Goal: Task Accomplishment & Management: Manage account settings

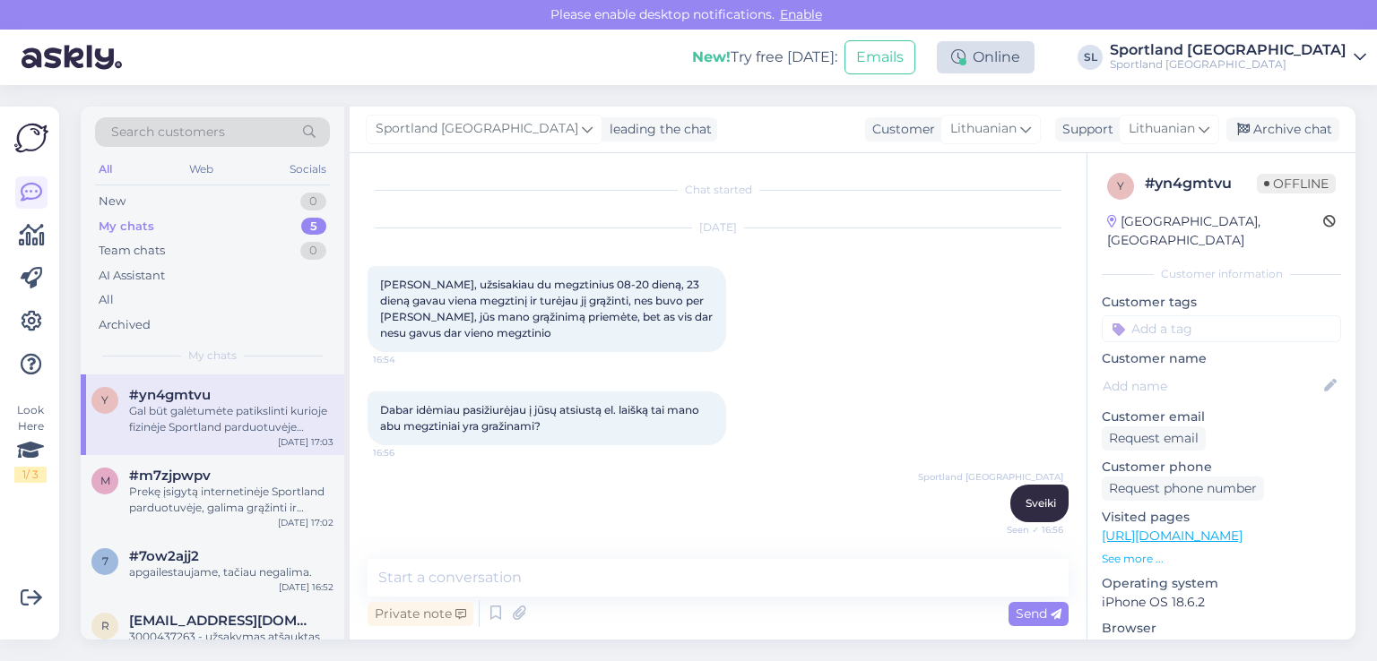
scroll to position [380, 0]
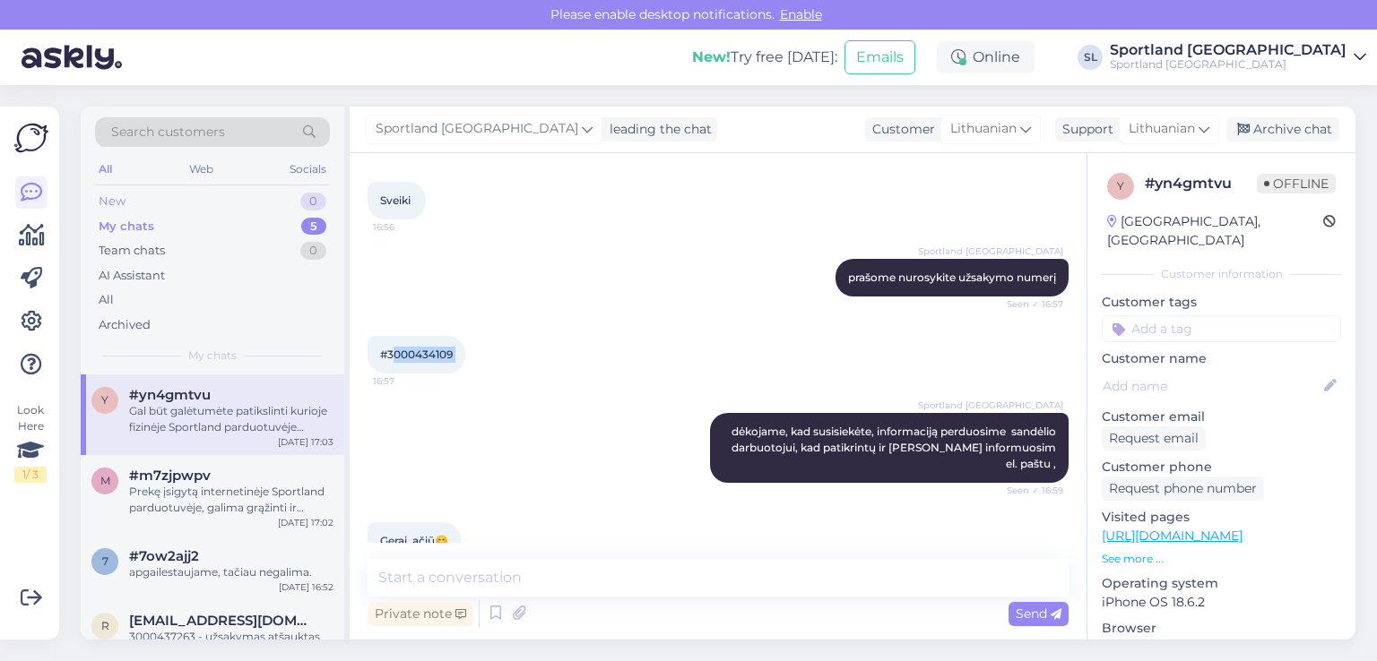
click at [235, 212] on div "New 0" at bounding box center [212, 201] width 235 height 25
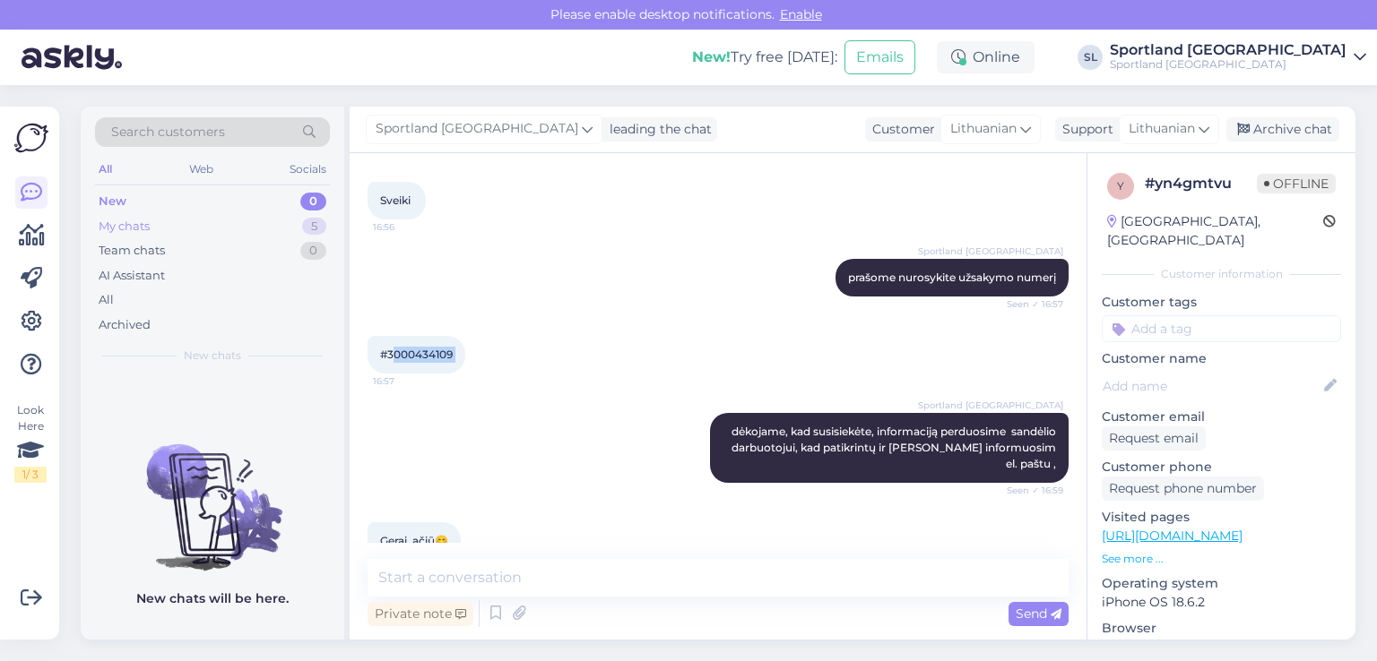
click at [183, 228] on div "My chats 5" at bounding box center [212, 226] width 235 height 25
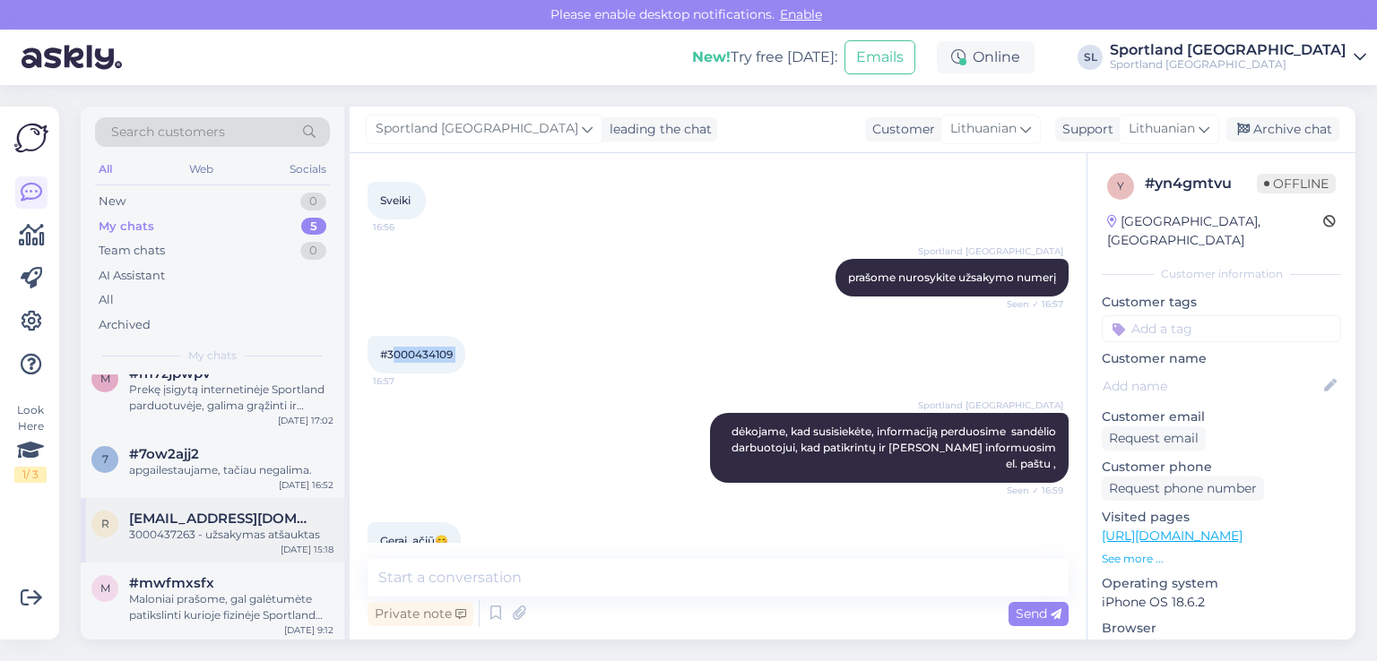
scroll to position [105, 0]
click at [210, 600] on div "Maloniai prašome, gal galėtumėte patikslinti kurioje fizinėje Sportland parduot…" at bounding box center [231, 605] width 204 height 32
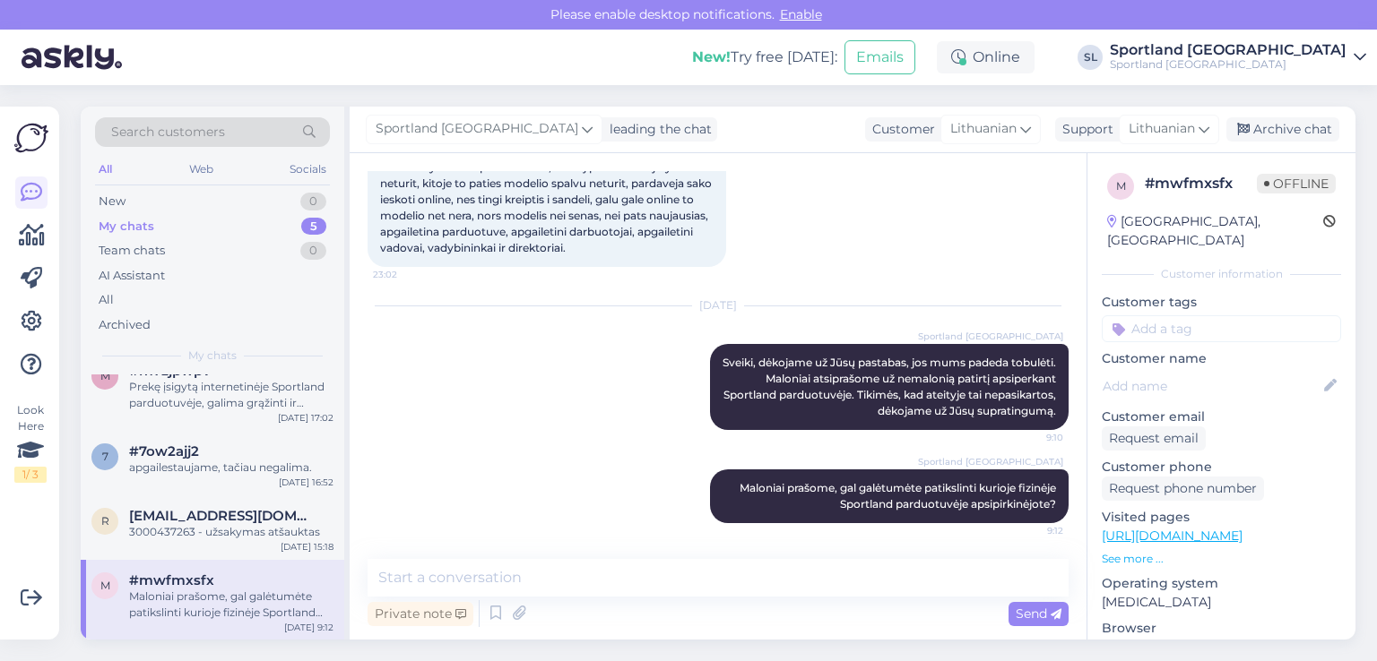
scroll to position [118, 0]
click at [191, 538] on div "3000437263 - užsakymas atšauktas" at bounding box center [231, 532] width 204 height 16
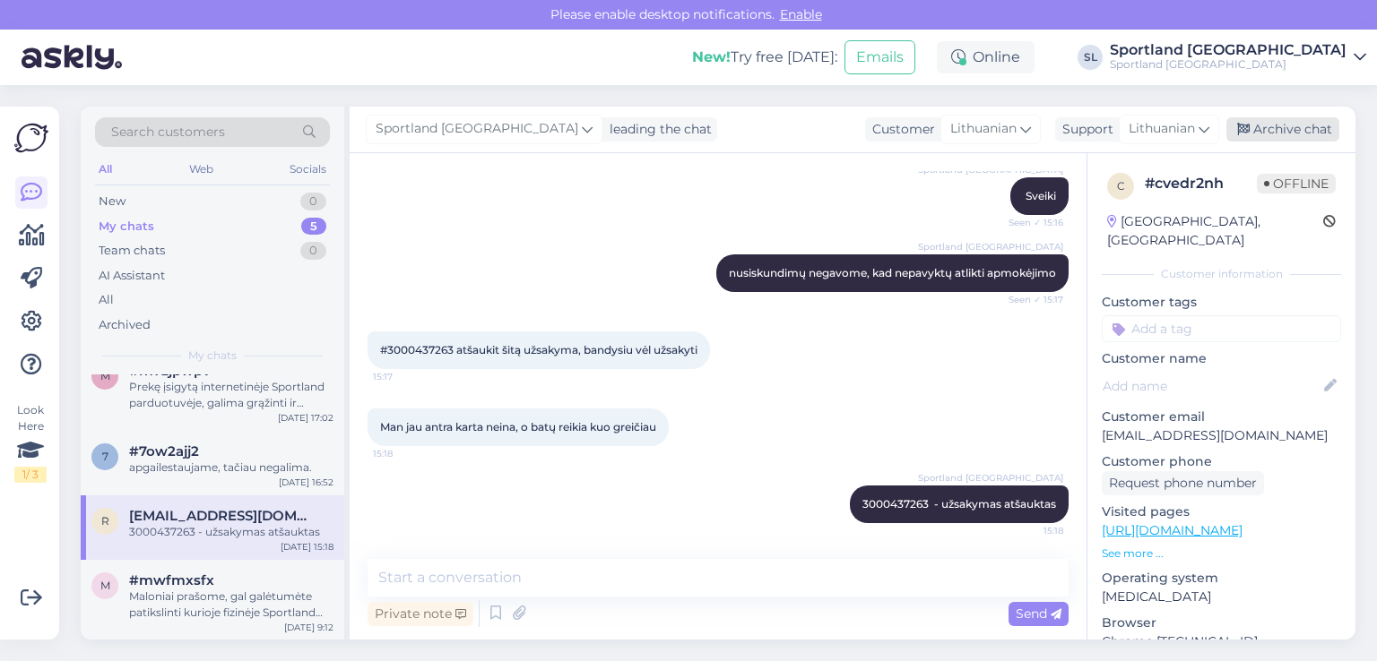
click at [1316, 130] on div "Archive chat" at bounding box center [1282, 129] width 113 height 24
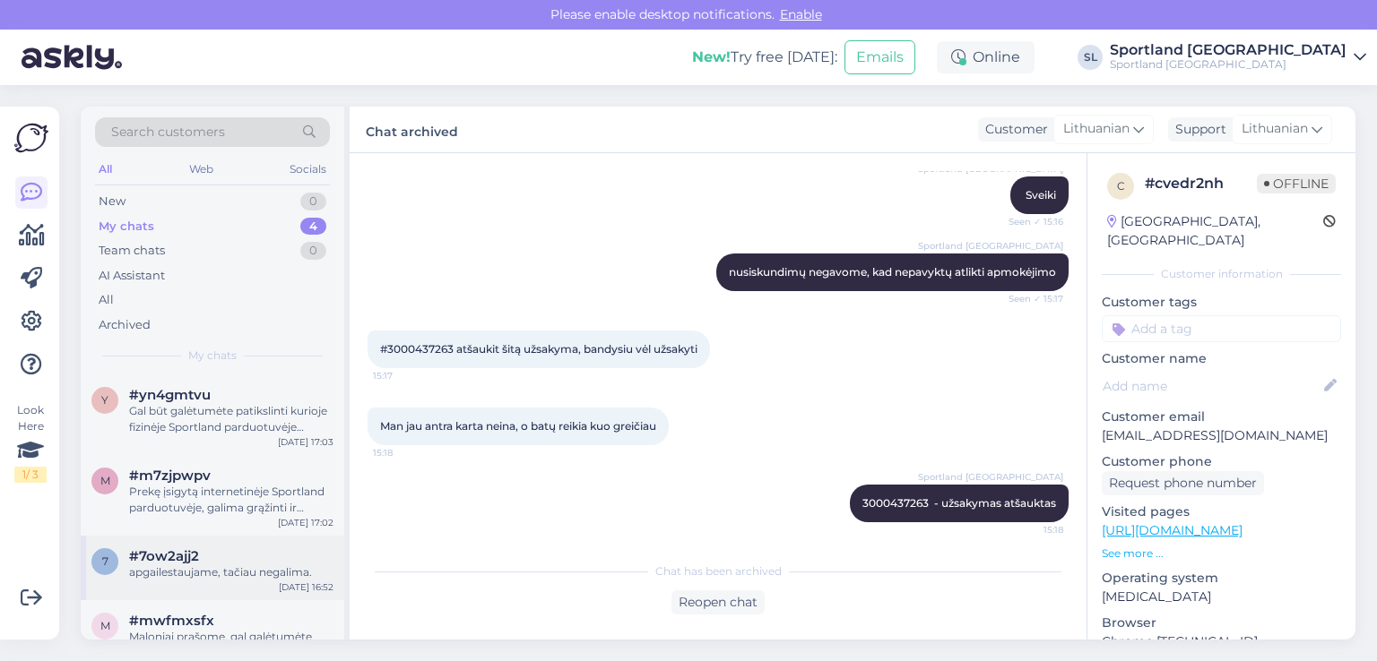
click at [160, 579] on div "7 #7ow2ajj2 apgailestaujame, tačiau negalima. Aug 29 16:52" at bounding box center [212, 568] width 263 height 65
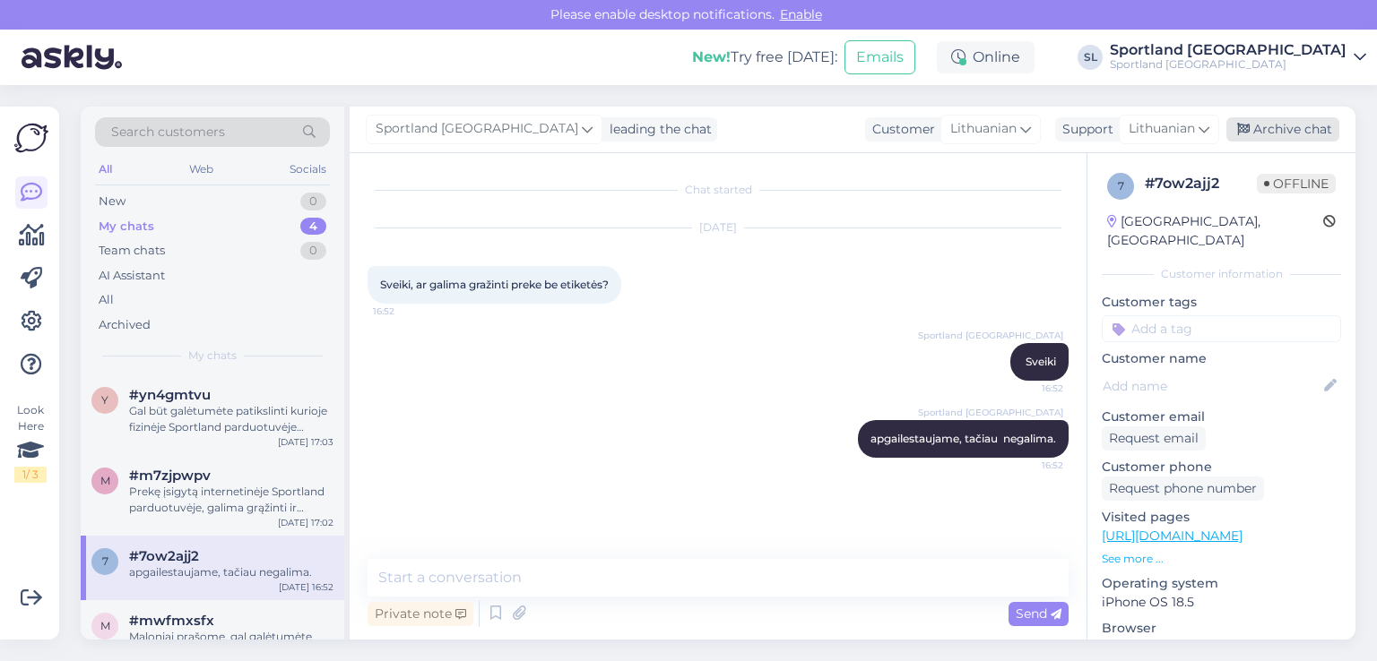
click at [1314, 131] on div "Archive chat" at bounding box center [1282, 129] width 113 height 24
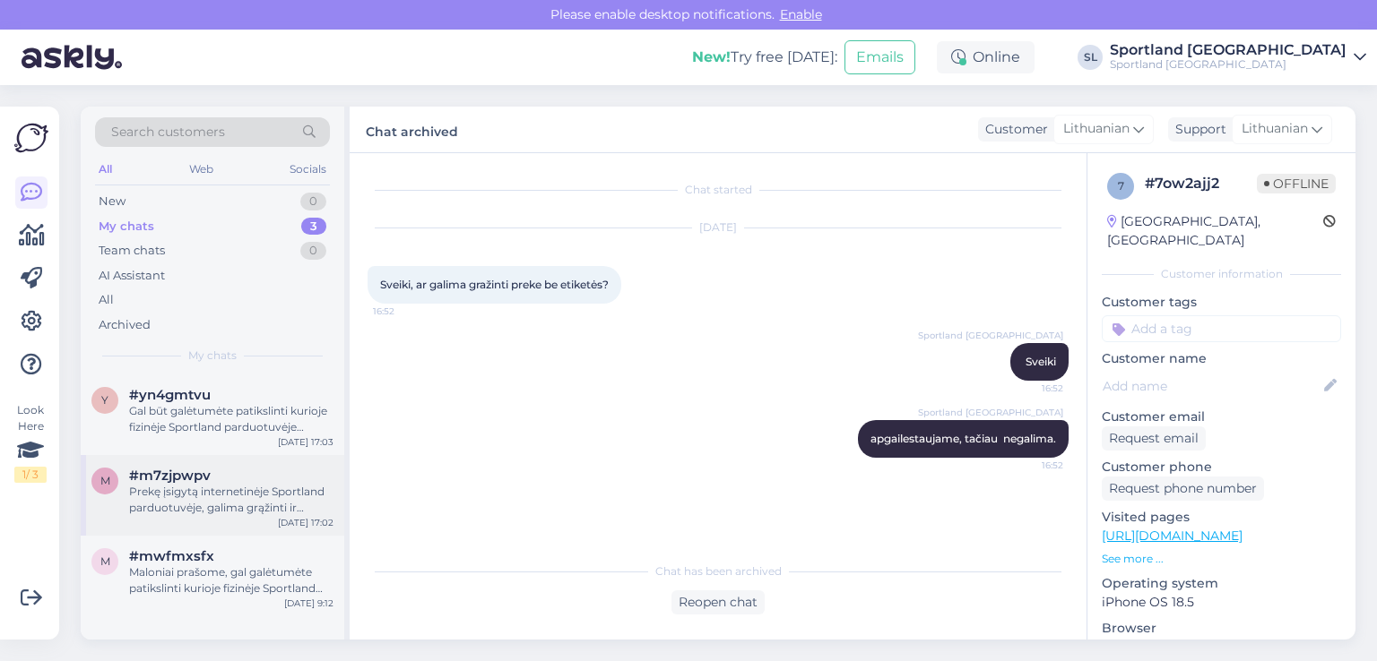
click at [295, 473] on div "#m7zjpwpv" at bounding box center [231, 476] width 204 height 16
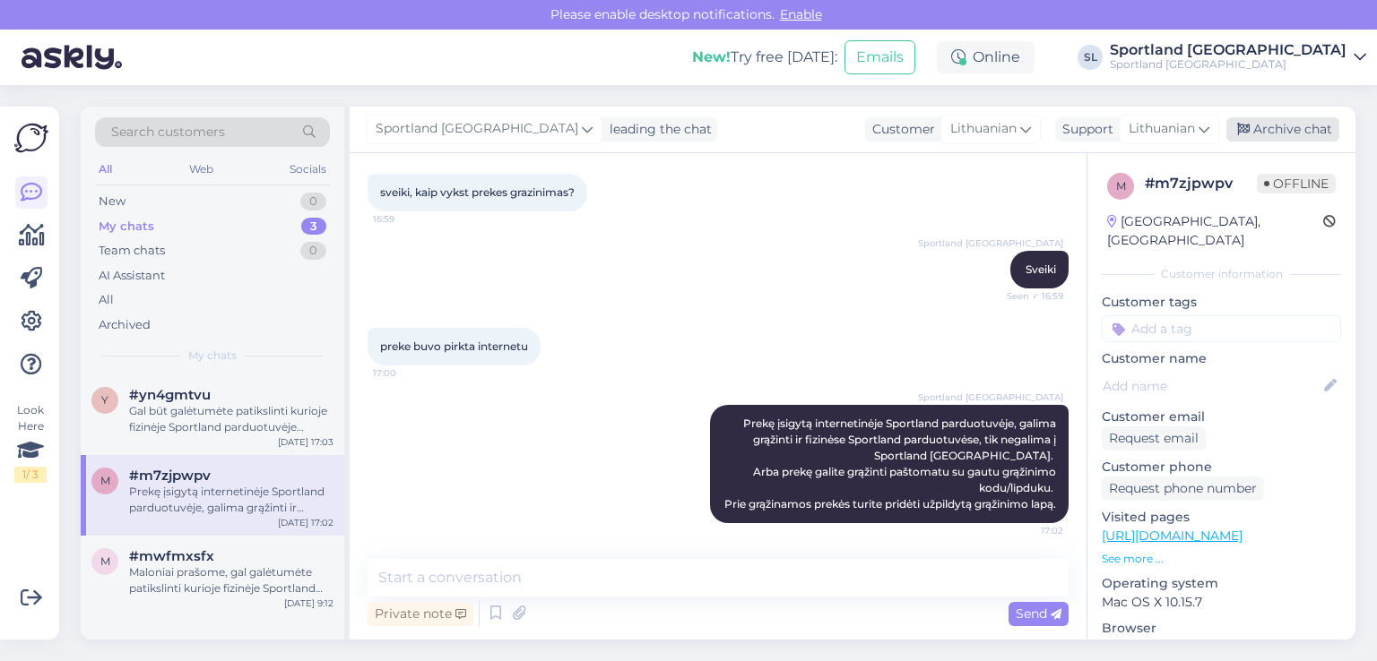
click at [1310, 134] on div "Archive chat" at bounding box center [1282, 129] width 113 height 24
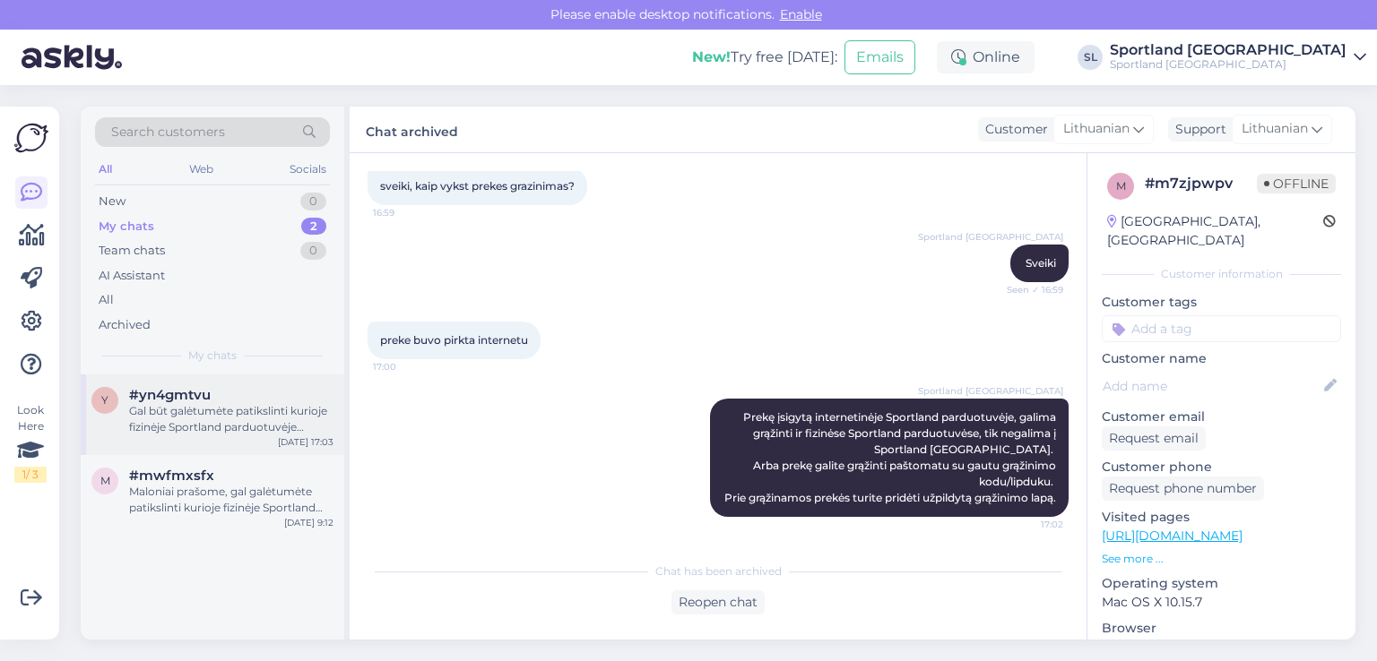
click at [272, 406] on div "Gal būt galėtumėte patikslinti kurioje fizinėje Sportland parduotuvėje grąžinot…" at bounding box center [231, 419] width 204 height 32
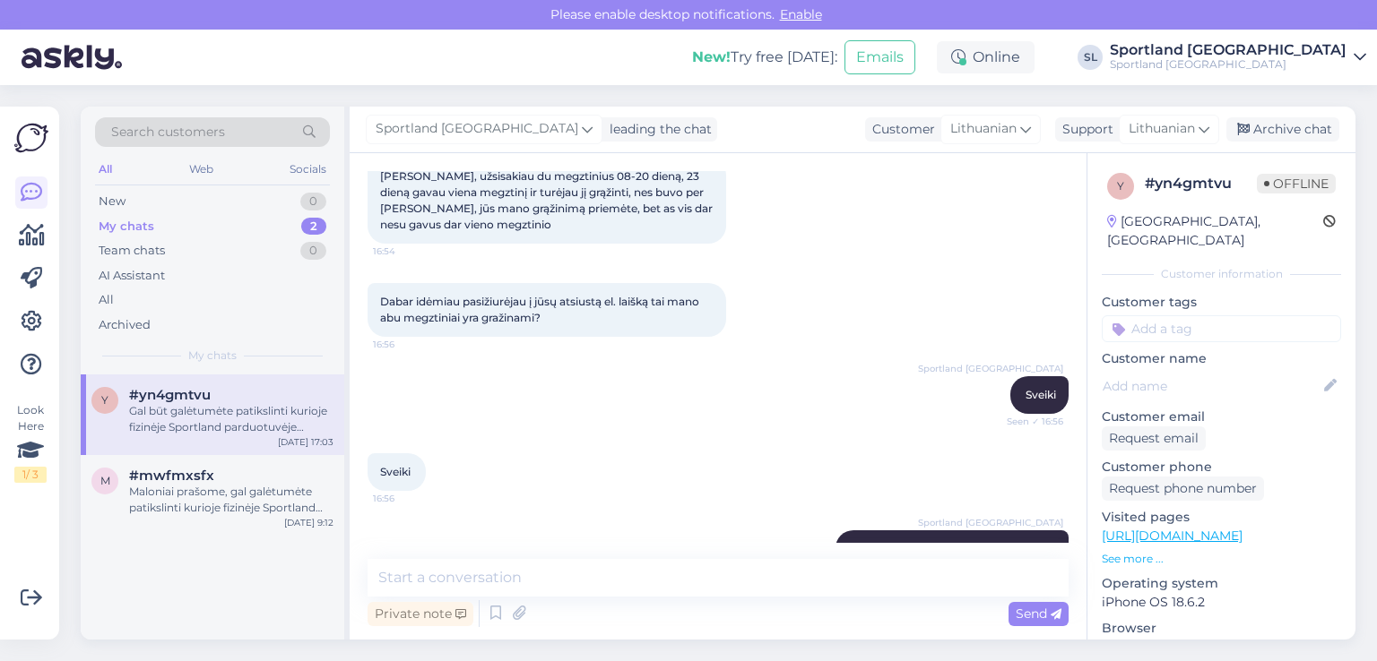
scroll to position [649, 0]
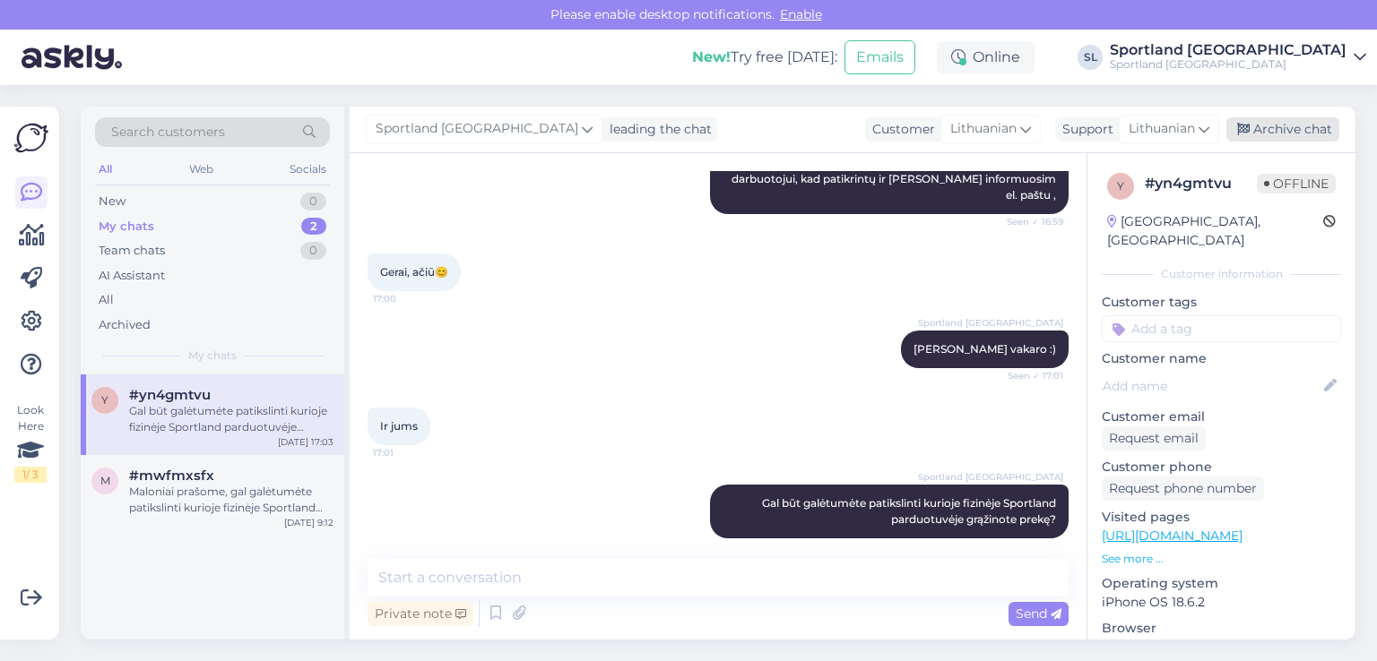
click at [1309, 125] on div "Archive chat" at bounding box center [1282, 129] width 113 height 24
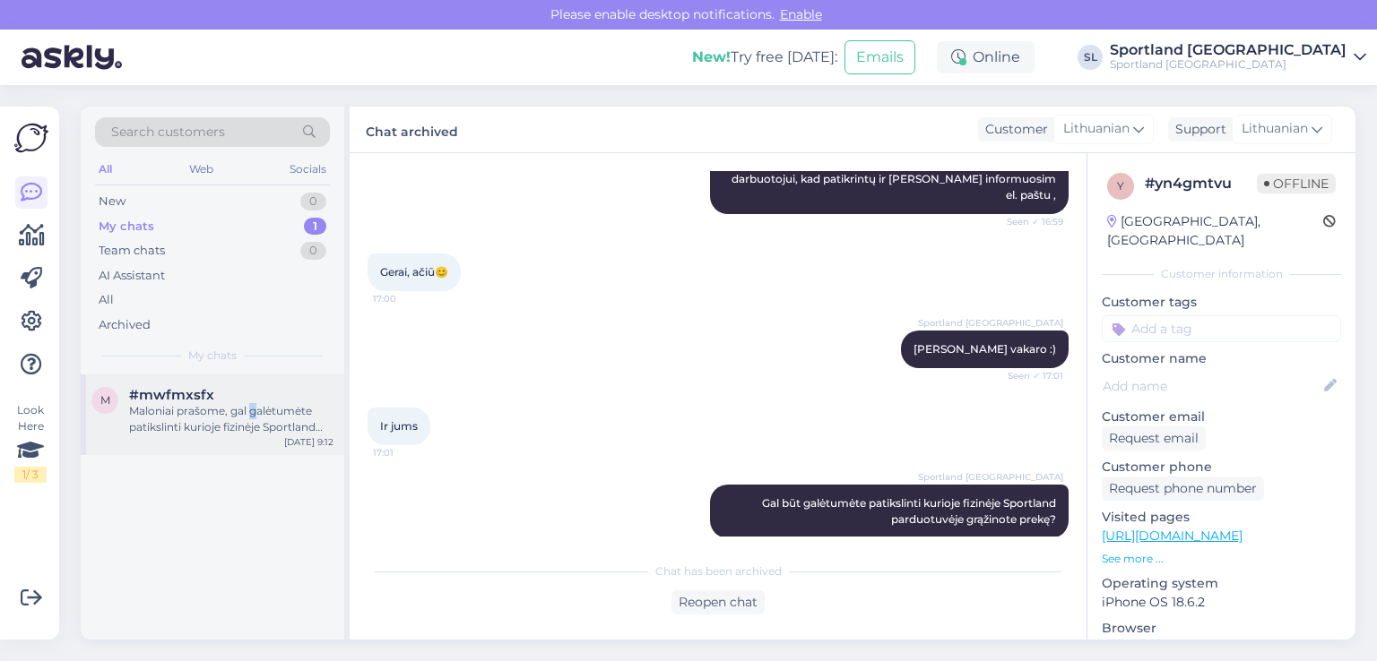
click at [253, 407] on div "Maloniai prašome, gal galėtumėte patikslinti kurioje fizinėje Sportland parduot…" at bounding box center [231, 419] width 204 height 32
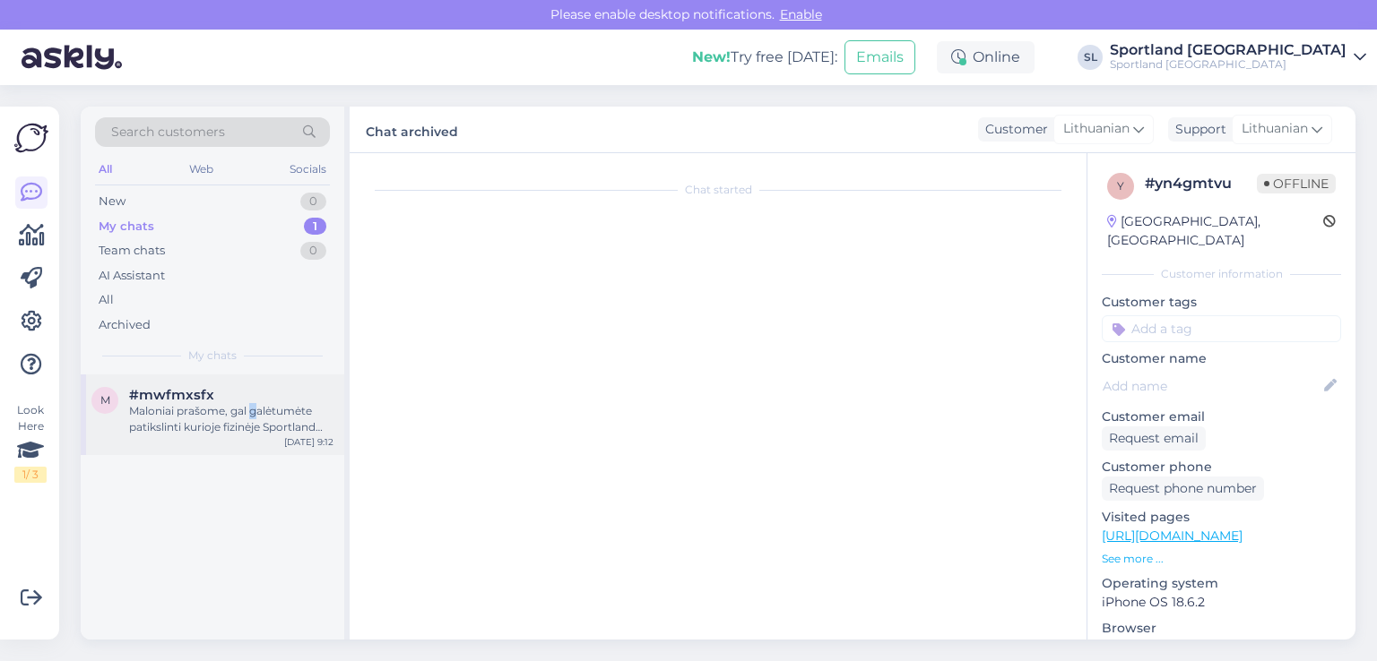
scroll to position [118, 0]
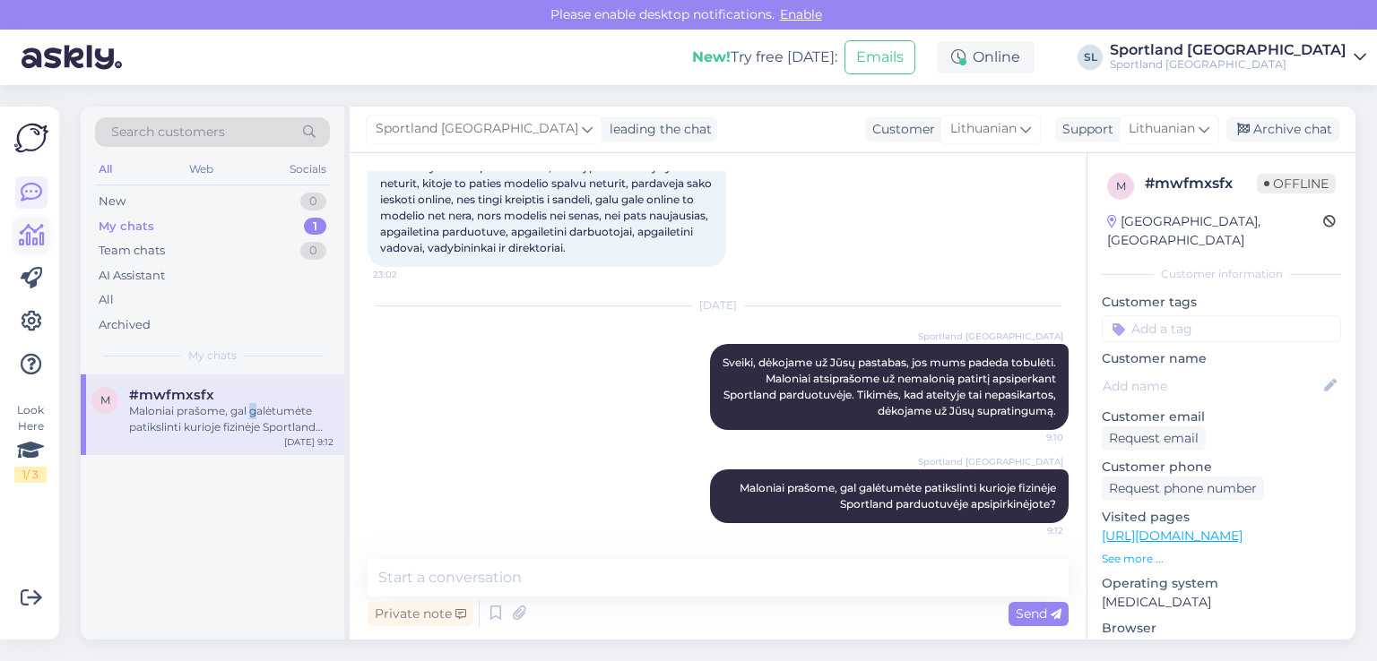
click at [21, 228] on icon at bounding box center [32, 236] width 26 height 22
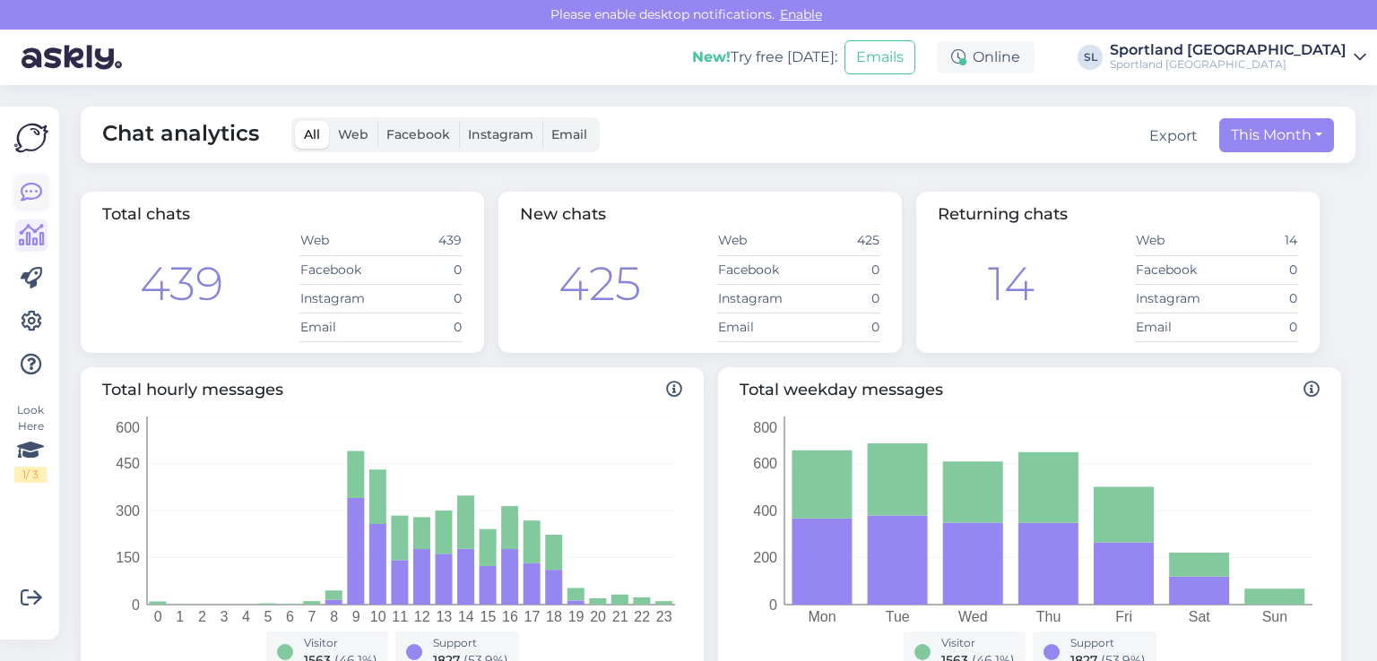
click at [36, 202] on icon at bounding box center [32, 193] width 22 height 22
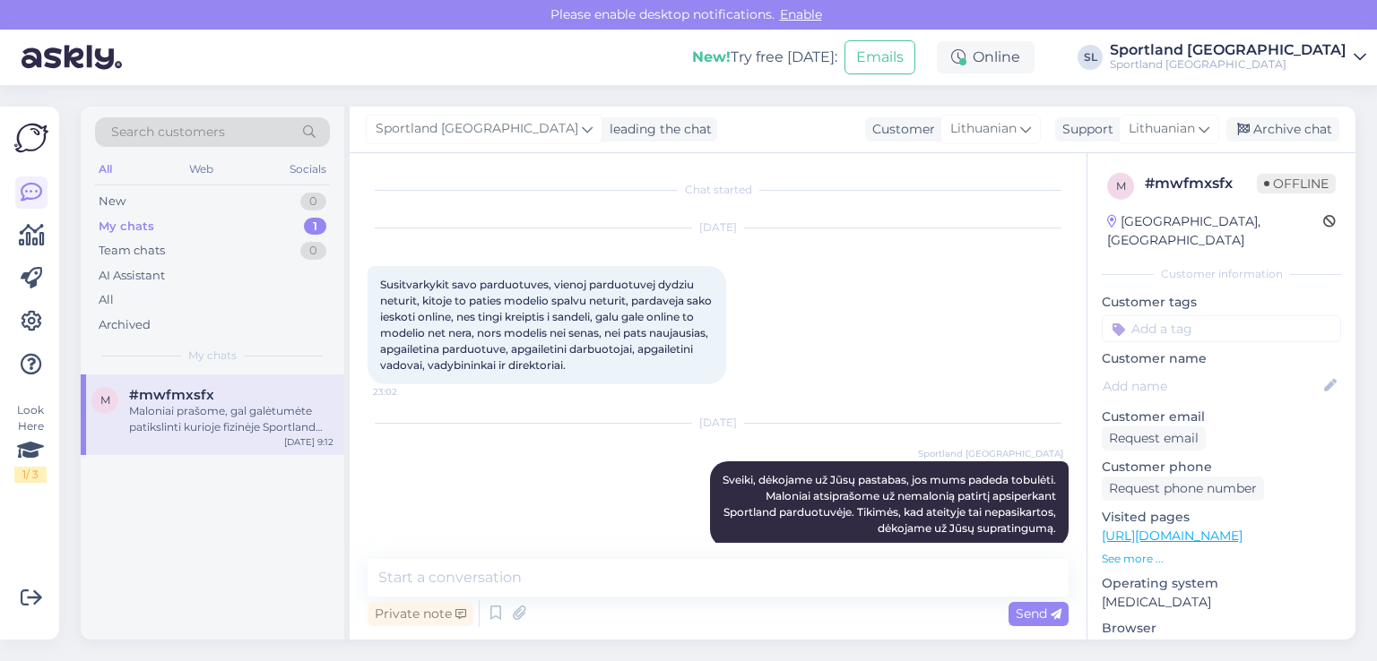
scroll to position [118, 0]
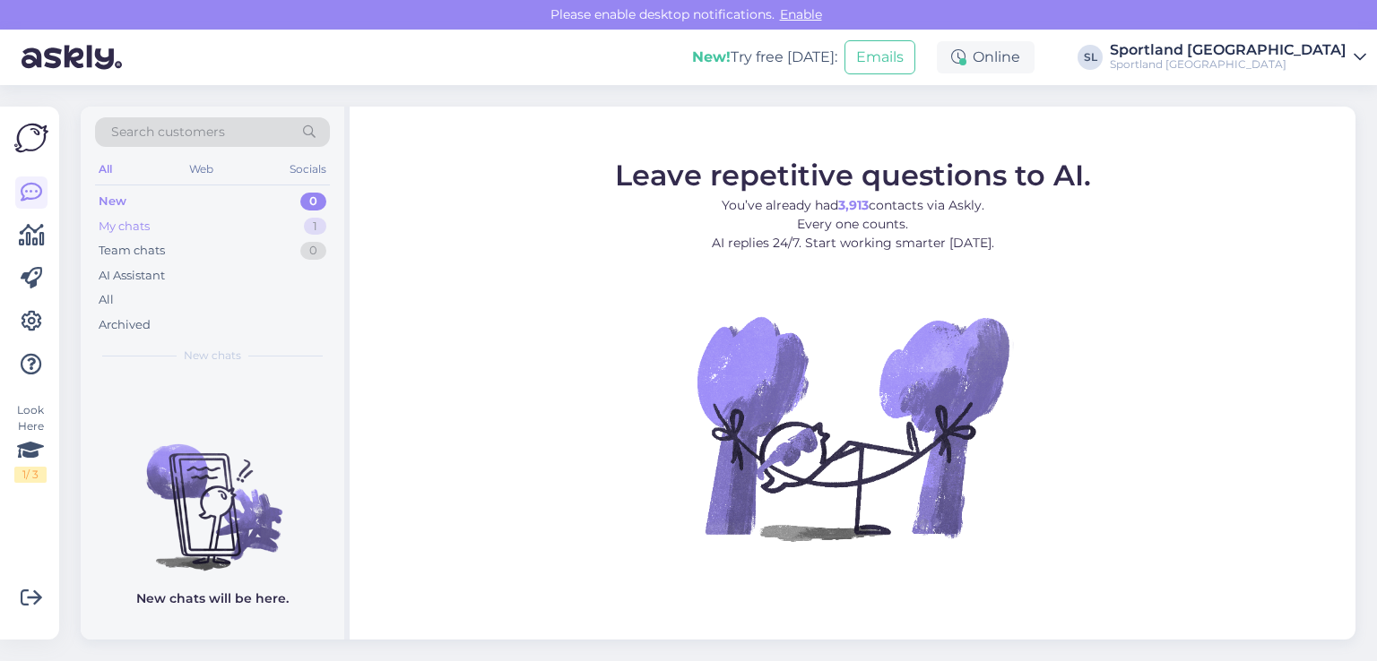
click at [202, 224] on div "My chats 1" at bounding box center [212, 226] width 235 height 25
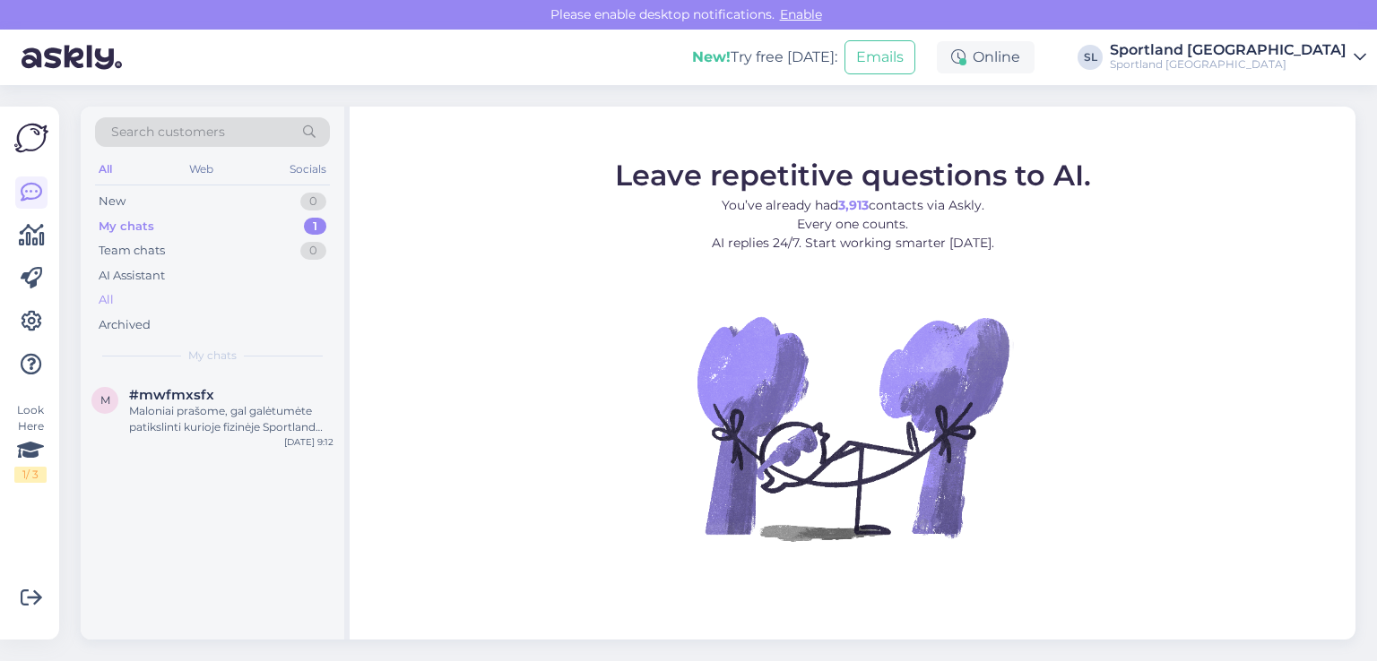
click at [175, 292] on div "All" at bounding box center [212, 300] width 235 height 25
